Goal: Task Accomplishment & Management: Complete application form

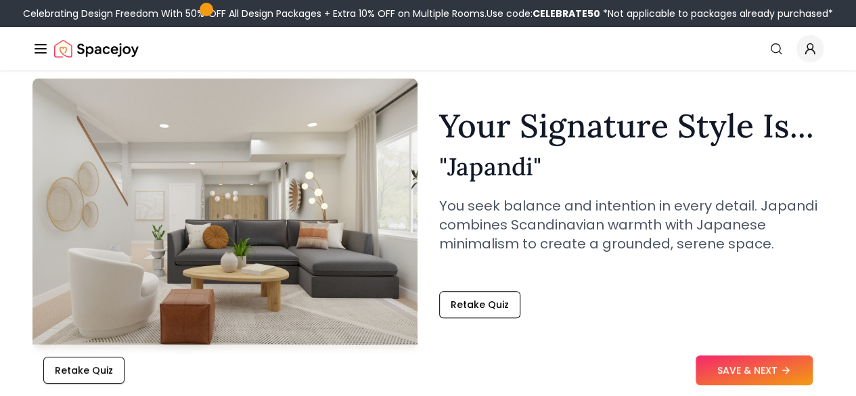
scroll to position [64, 0]
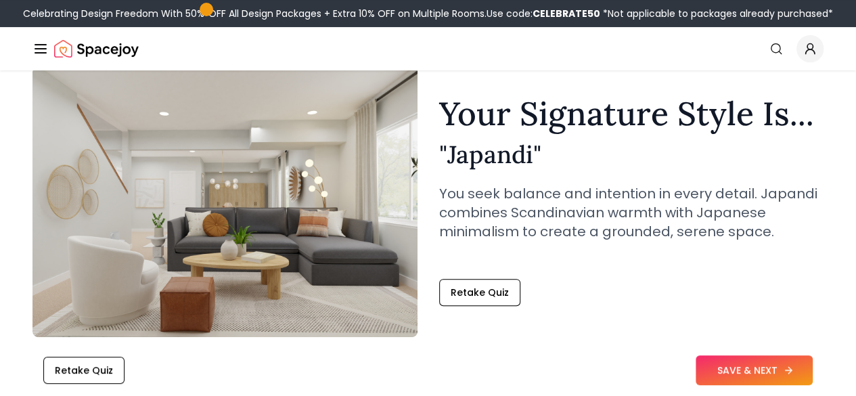
click at [742, 369] on button "SAVE & NEXT" at bounding box center [754, 370] width 117 height 30
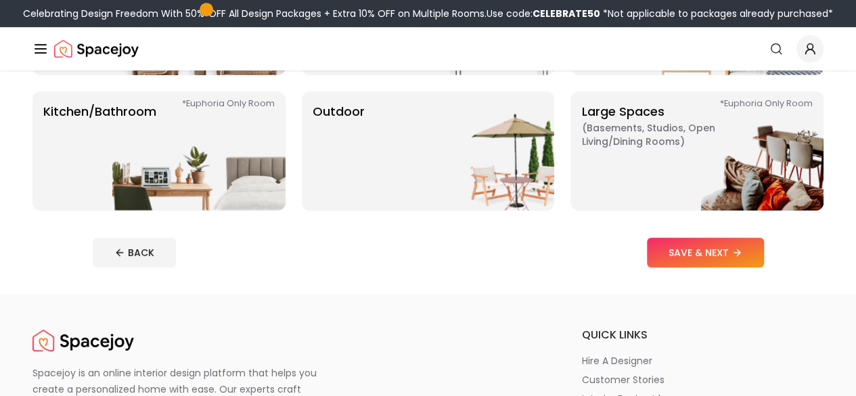
scroll to position [367, 0]
